Goal: Transaction & Acquisition: Purchase product/service

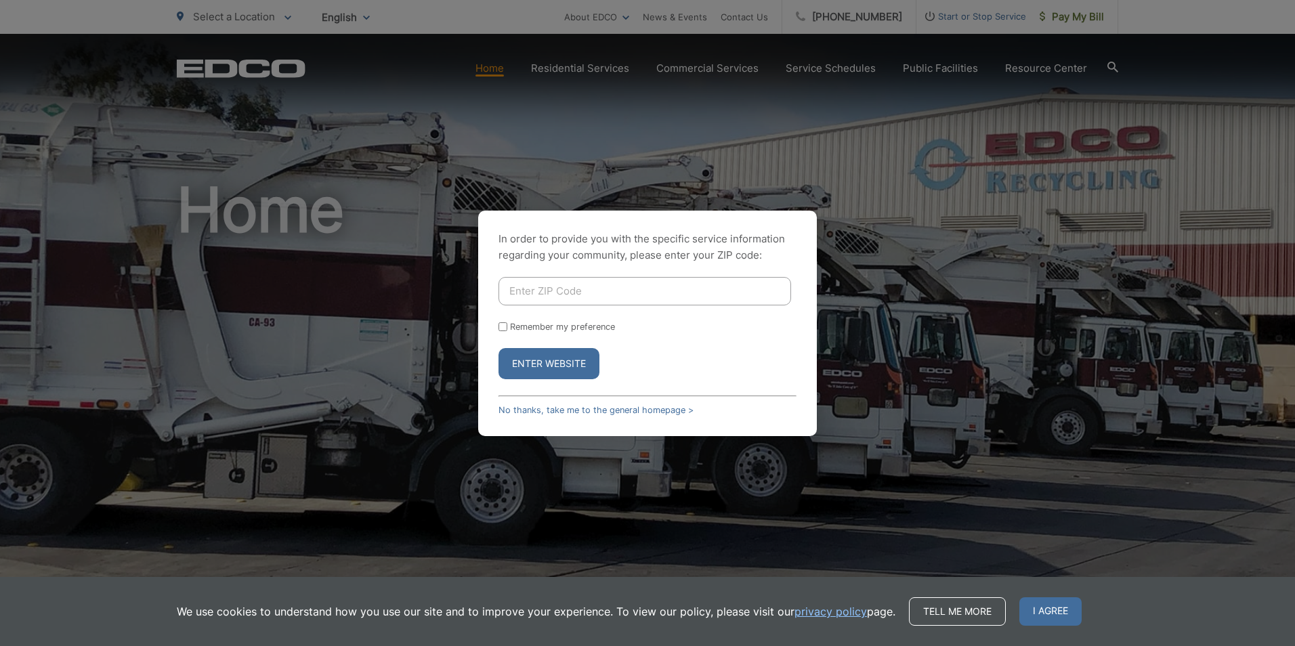
click at [521, 295] on input "Enter ZIP Code" at bounding box center [645, 291] width 293 height 28
type input "92130"
click at [516, 333] on form "92130 Remember my preference Enter Website" at bounding box center [648, 328] width 298 height 102
click at [500, 329] on input "Remember my preference" at bounding box center [503, 326] width 9 height 9
checkbox input "true"
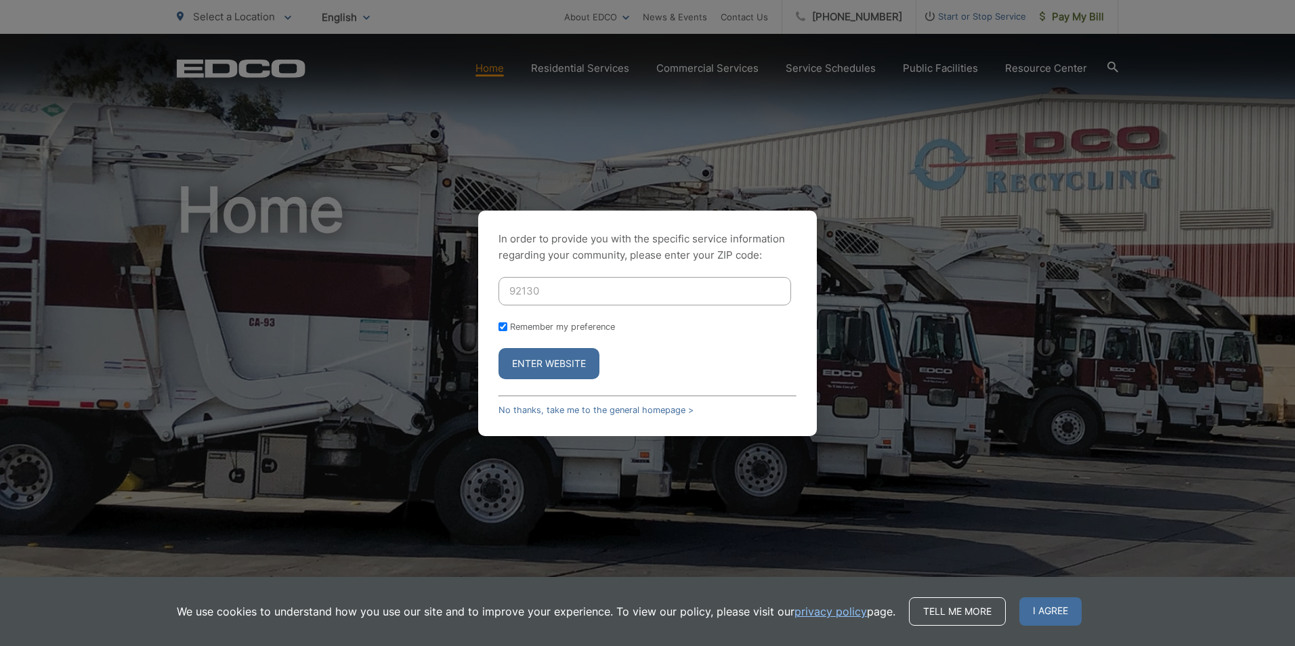
click at [528, 366] on button "Enter Website" at bounding box center [549, 363] width 101 height 31
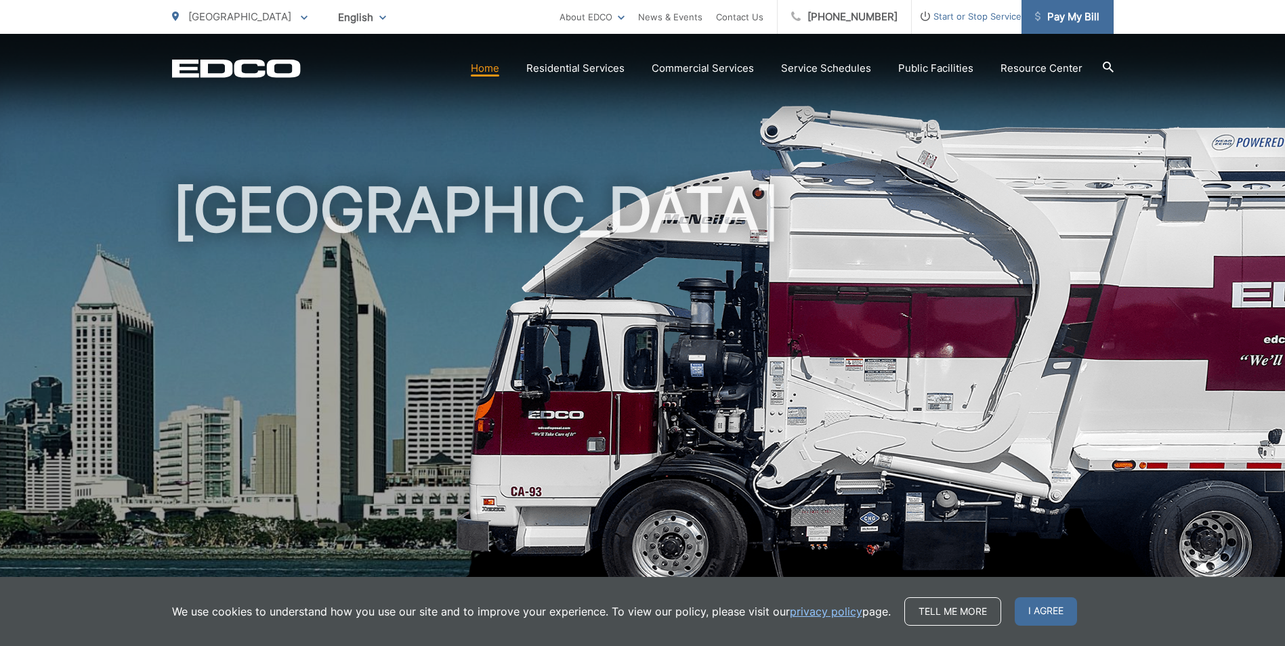
click at [1061, 18] on span "Pay My Bill" at bounding box center [1067, 17] width 64 height 16
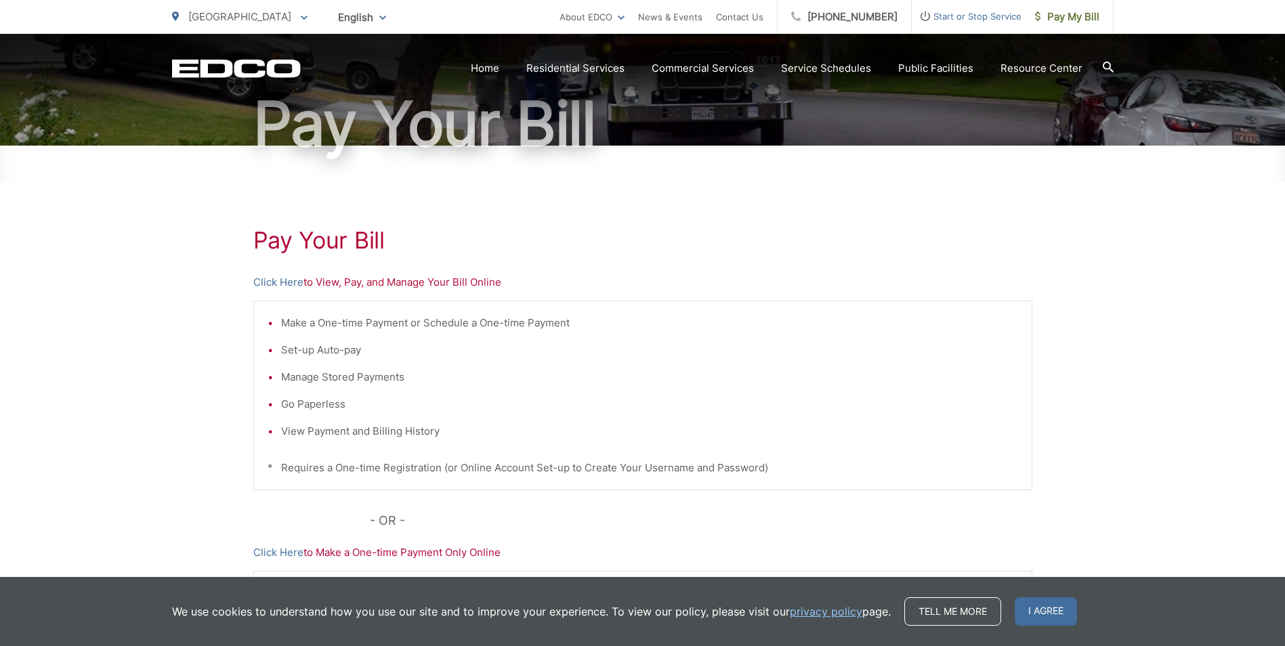
scroll to position [129, 0]
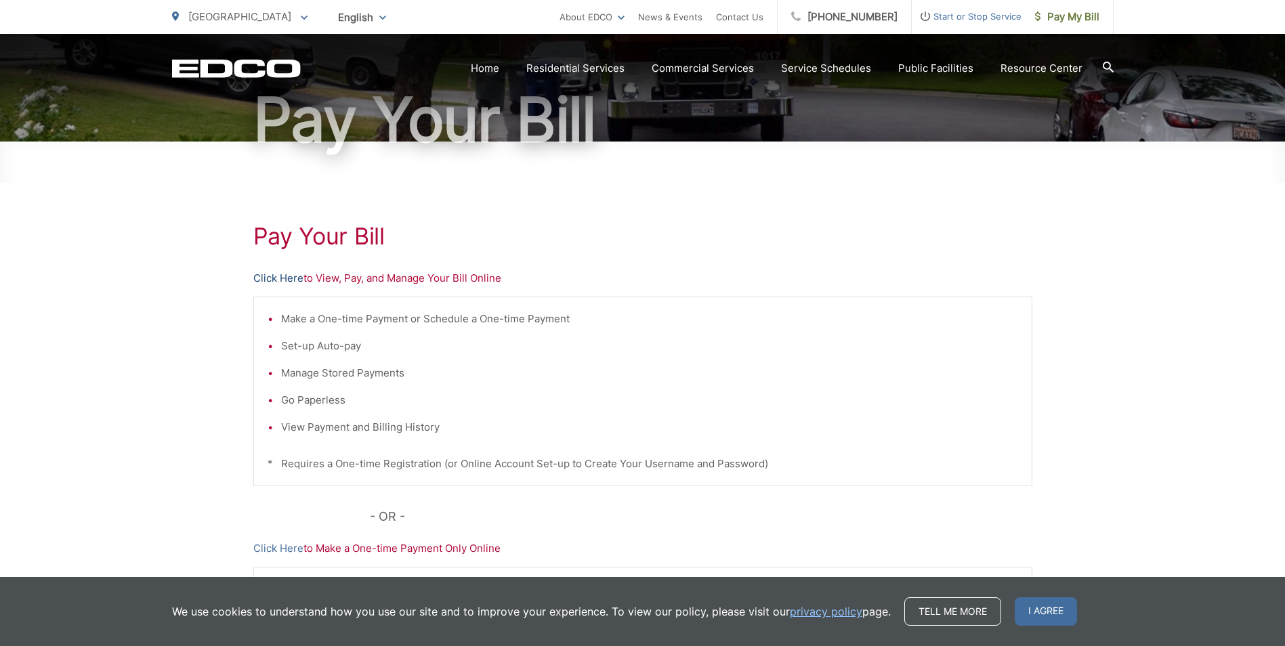
click at [253, 280] on link "Click Here" at bounding box center [278, 278] width 50 height 16
